Goal: Task Accomplishment & Management: Use online tool/utility

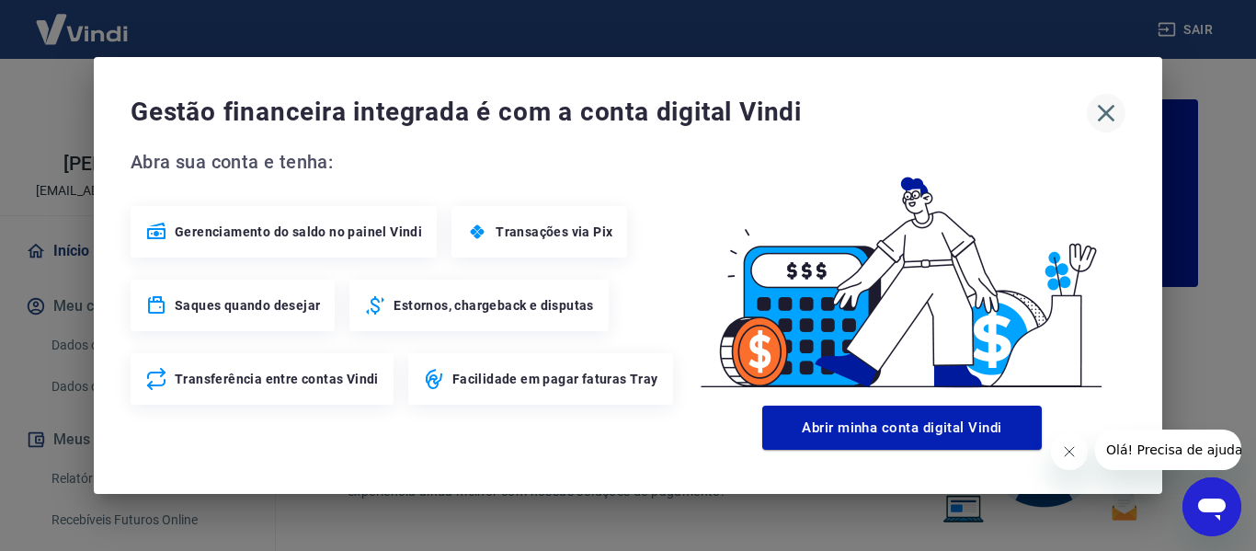
click at [1101, 114] on icon "button" at bounding box center [1105, 112] width 29 height 29
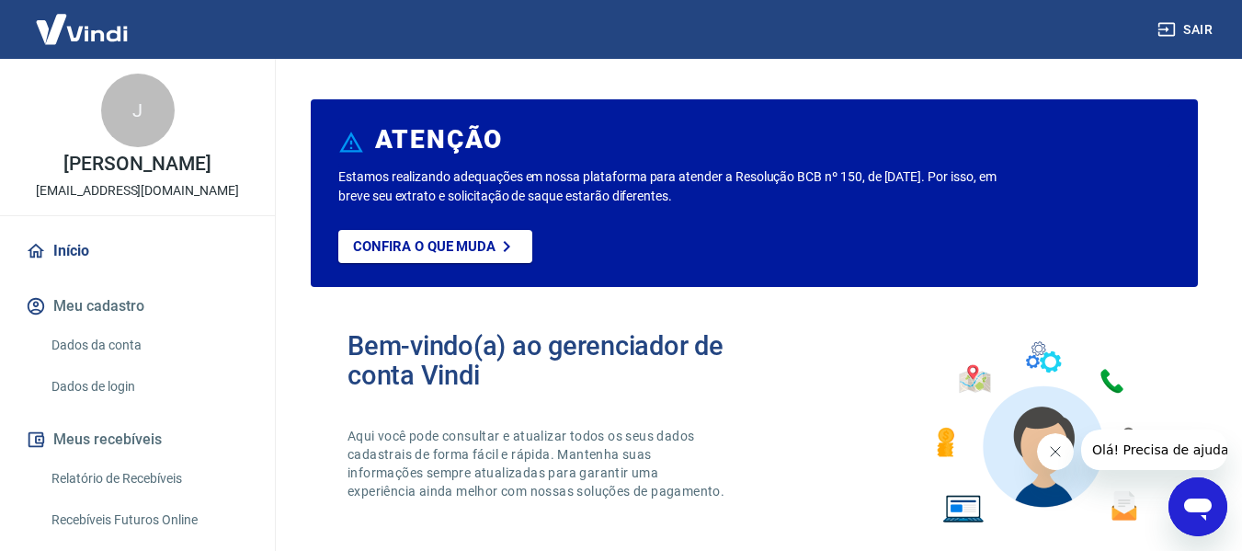
drag, startPoint x: 115, startPoint y: 492, endPoint x: 135, endPoint y: 504, distance: 23.5
click at [117, 493] on link "Relatório de Recebíveis" at bounding box center [148, 479] width 209 height 38
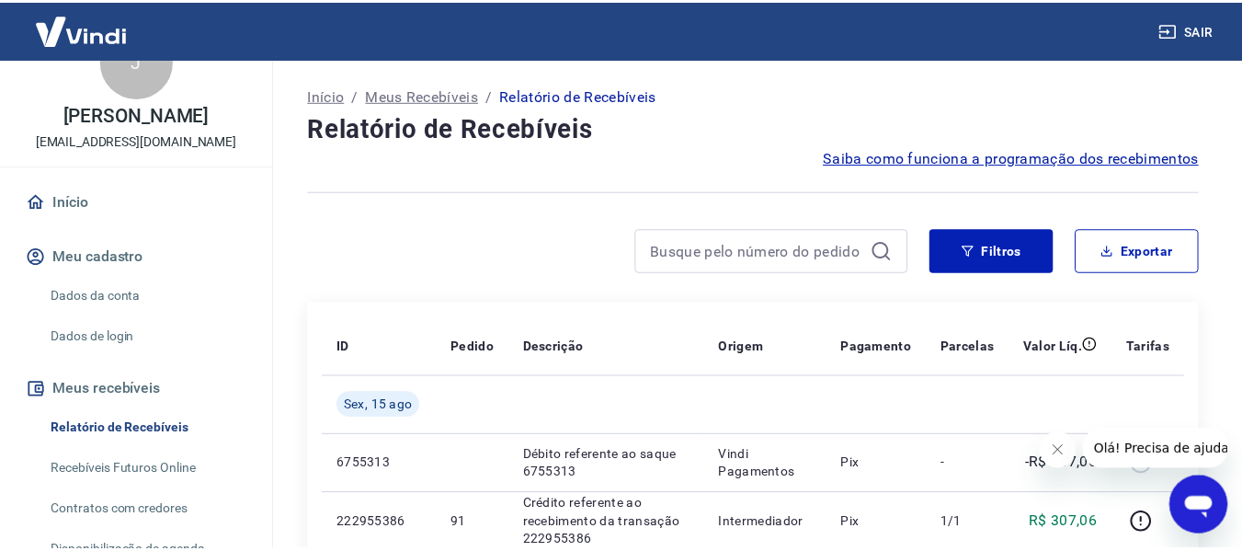
scroll to position [92, 0]
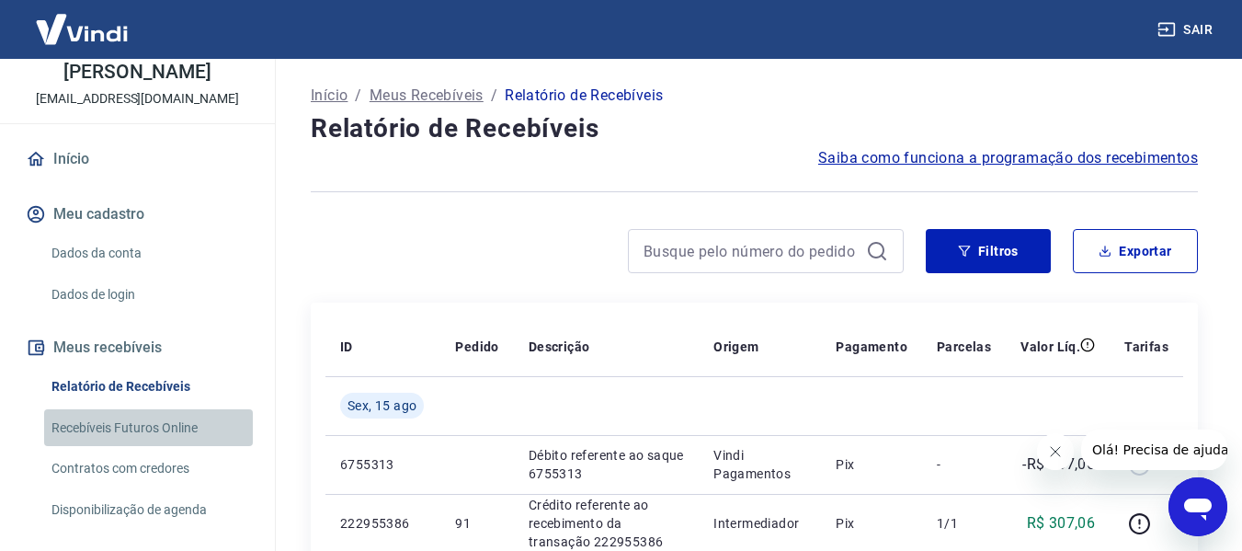
click at [161, 440] on link "Recebíveis Futuros Online" at bounding box center [148, 428] width 209 height 38
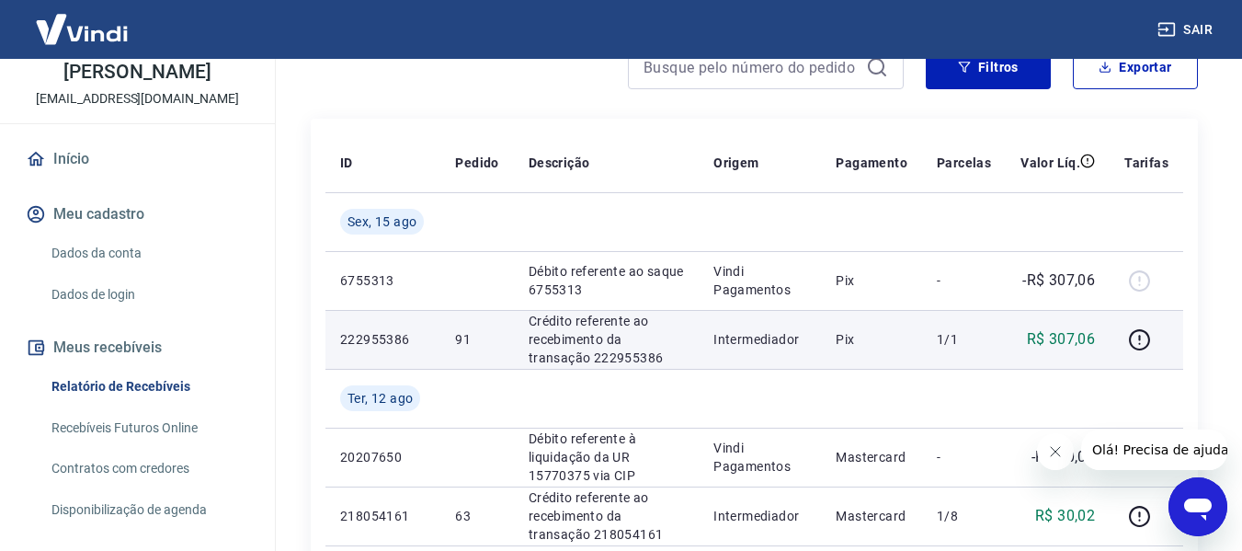
scroll to position [0, 0]
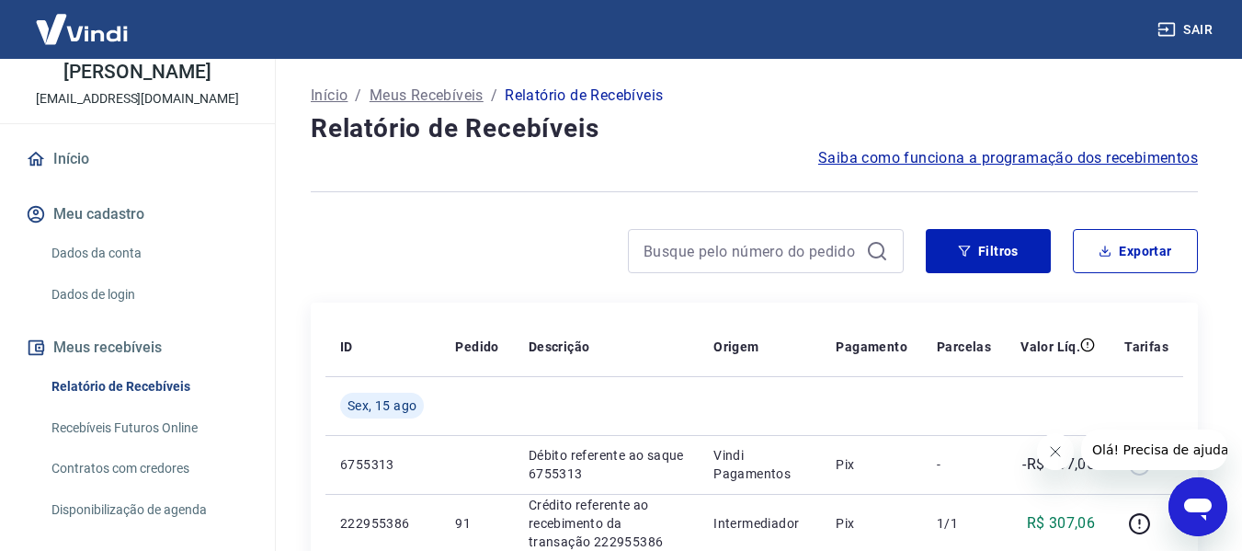
click at [429, 94] on p "Meus Recebíveis" at bounding box center [427, 96] width 114 height 22
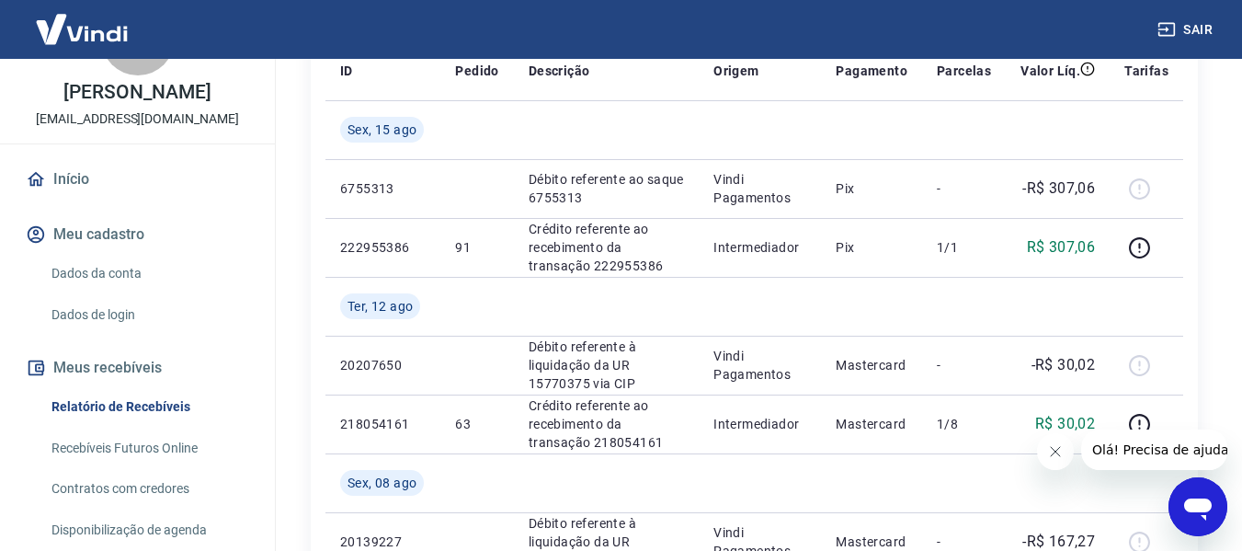
scroll to position [199, 0]
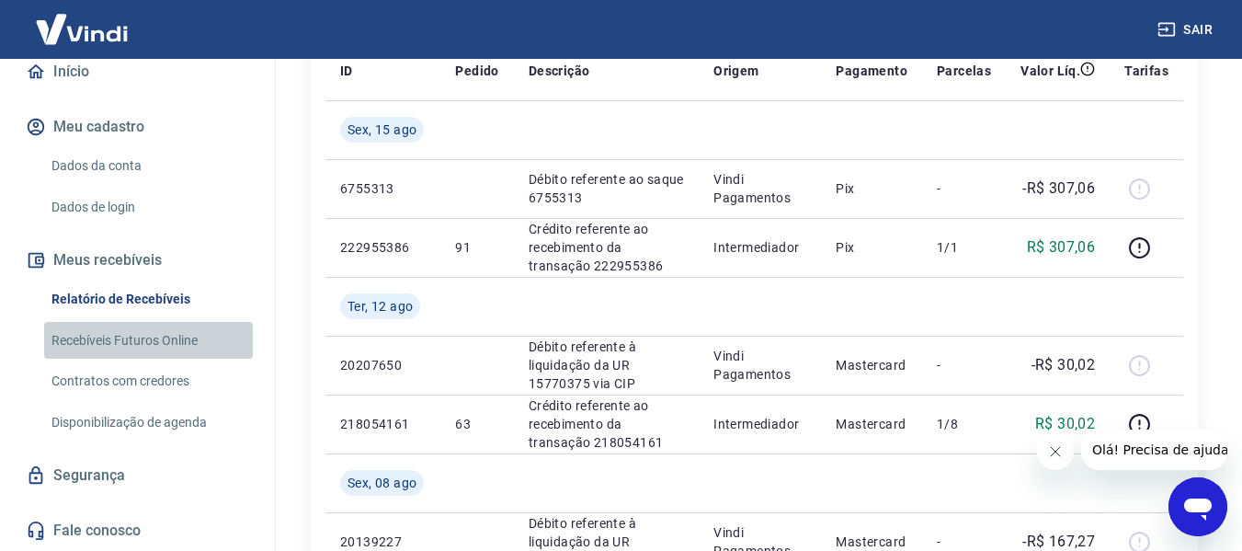
click at [164, 334] on link "Recebíveis Futuros Online" at bounding box center [148, 341] width 209 height 38
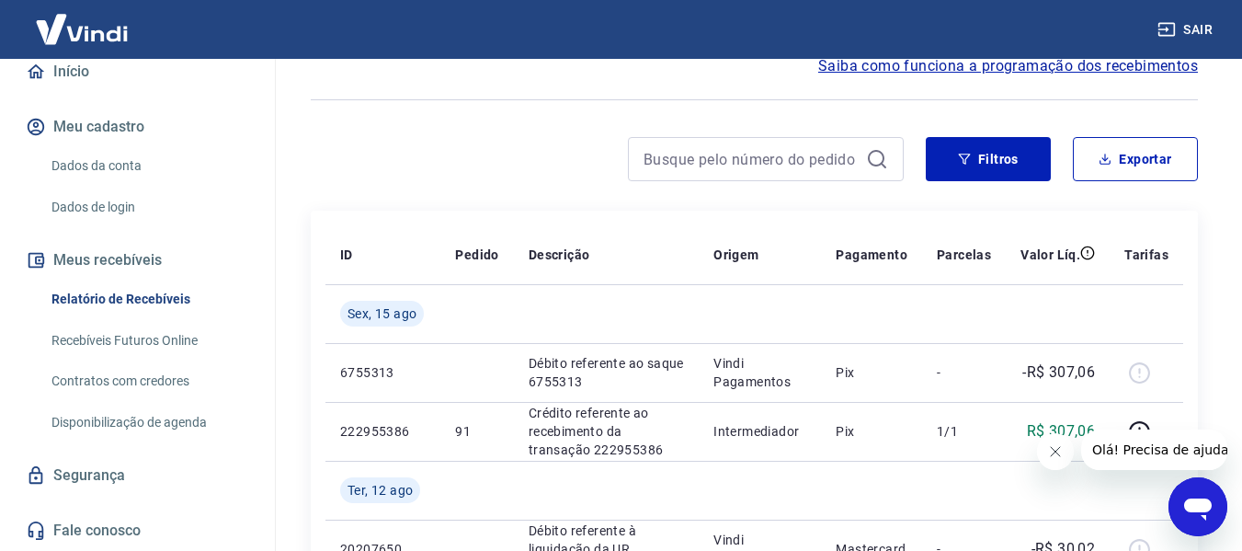
scroll to position [199, 0]
click at [179, 336] on link "Recebíveis Futuros Online" at bounding box center [148, 341] width 209 height 38
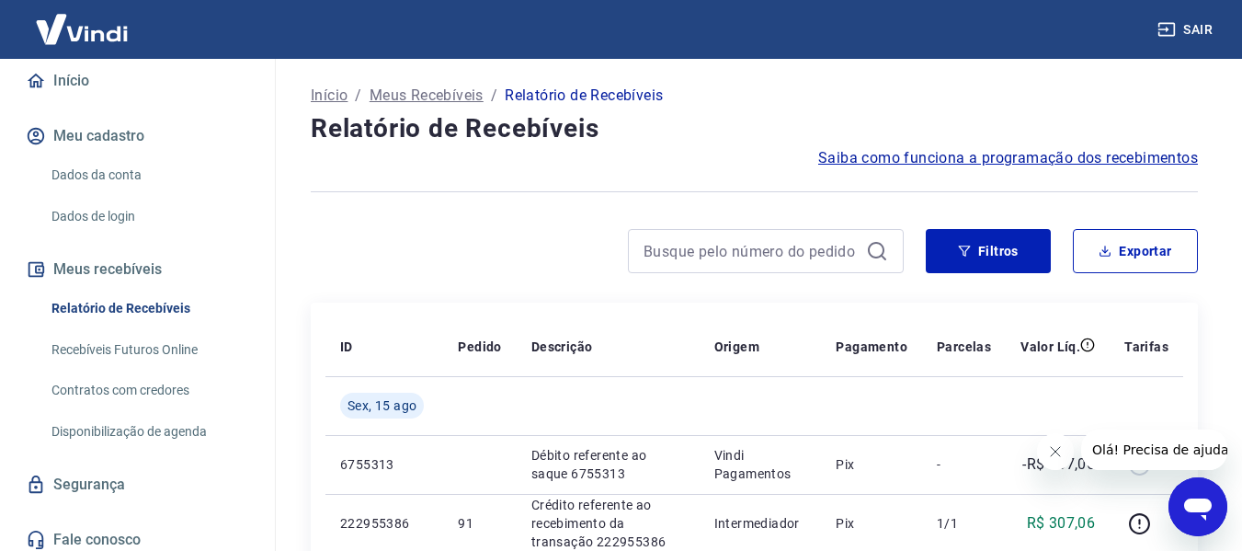
scroll to position [199, 0]
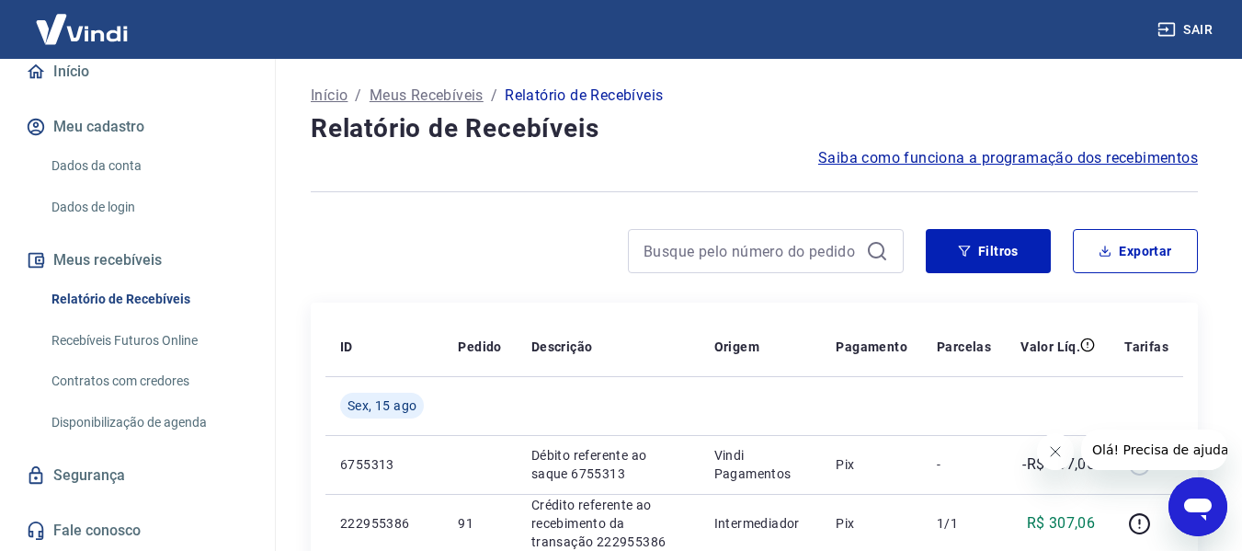
click at [165, 337] on link "Recebíveis Futuros Online" at bounding box center [148, 341] width 209 height 38
